Goal: Information Seeking & Learning: Learn about a topic

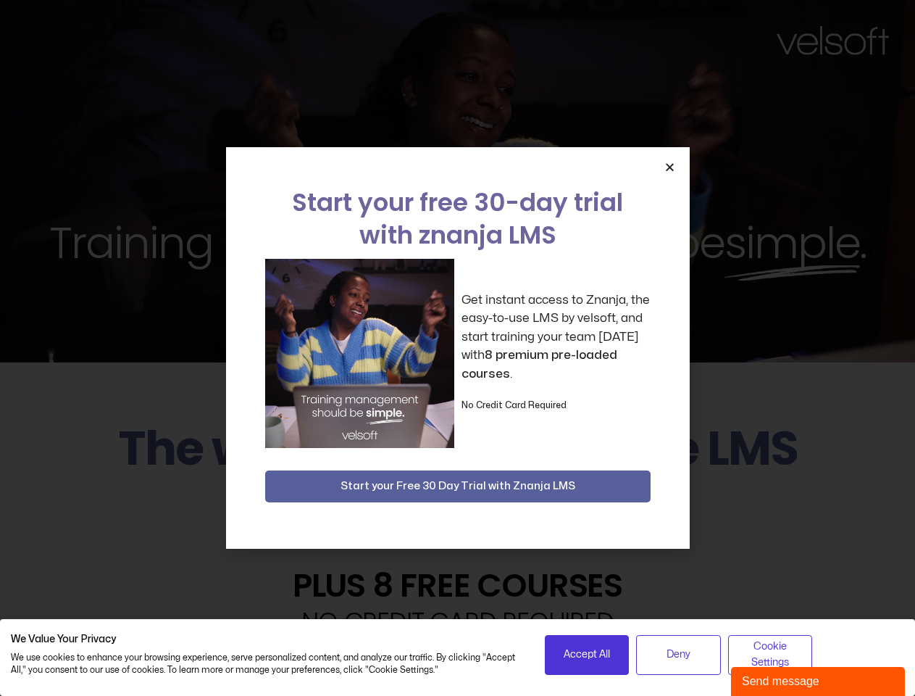
click at [457, 348] on div "Get instant access to Znanja, the easy-to-use LMS by velsoft, and start trainin…" at bounding box center [458, 353] width 386 height 189
click at [670, 167] on icon "Close" at bounding box center [670, 167] width 11 height 11
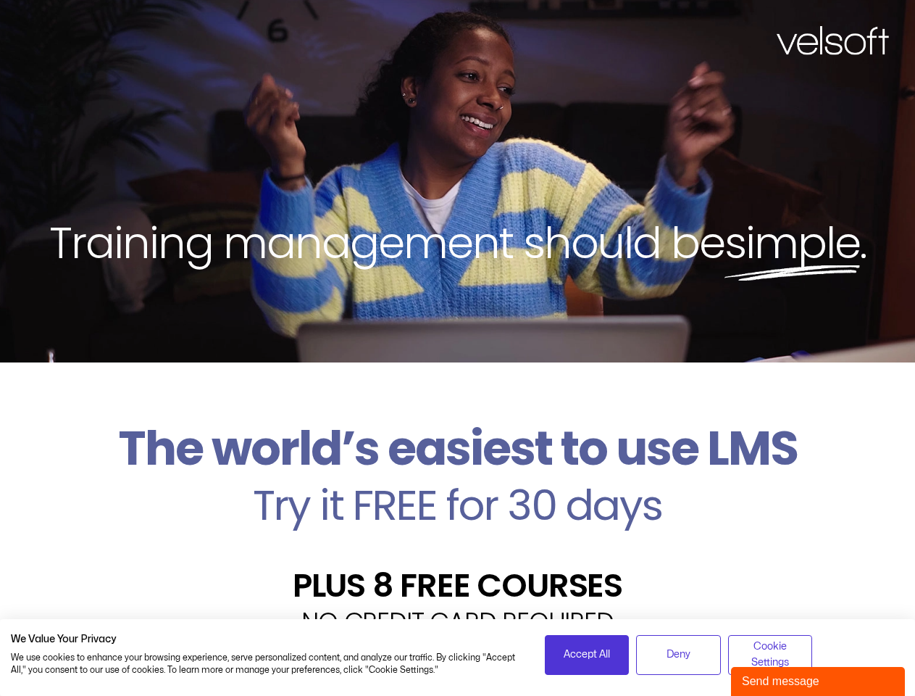
click at [458, 486] on h2 "Try it FREE for 30 days" at bounding box center [458, 505] width 894 height 42
click at [587, 655] on span "Accept All" at bounding box center [587, 655] width 46 height 16
click at [678, 655] on div "Velsoft’s Znanja LMS is built for small and medium-sized businesses that want t…" at bounding box center [458, 694] width 894 height 106
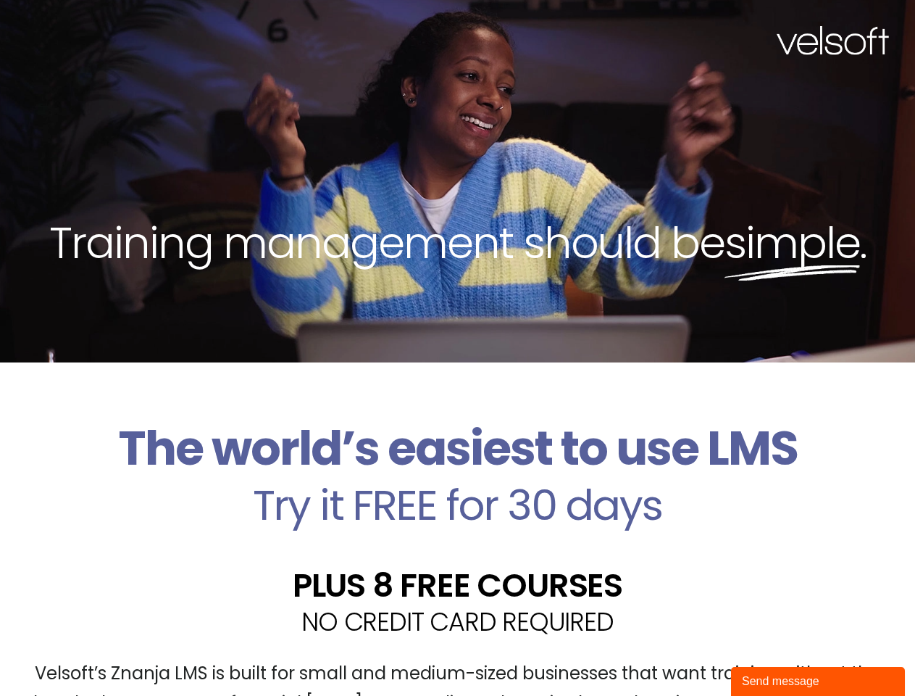
click at [771, 655] on div "Velsoft’s Znanja LMS is built for small and medium-sized businesses that want t…" at bounding box center [458, 694] width 894 height 106
click at [818, 681] on div "Send message" at bounding box center [818, 681] width 152 height 17
